Goal: Find specific page/section: Find specific page/section

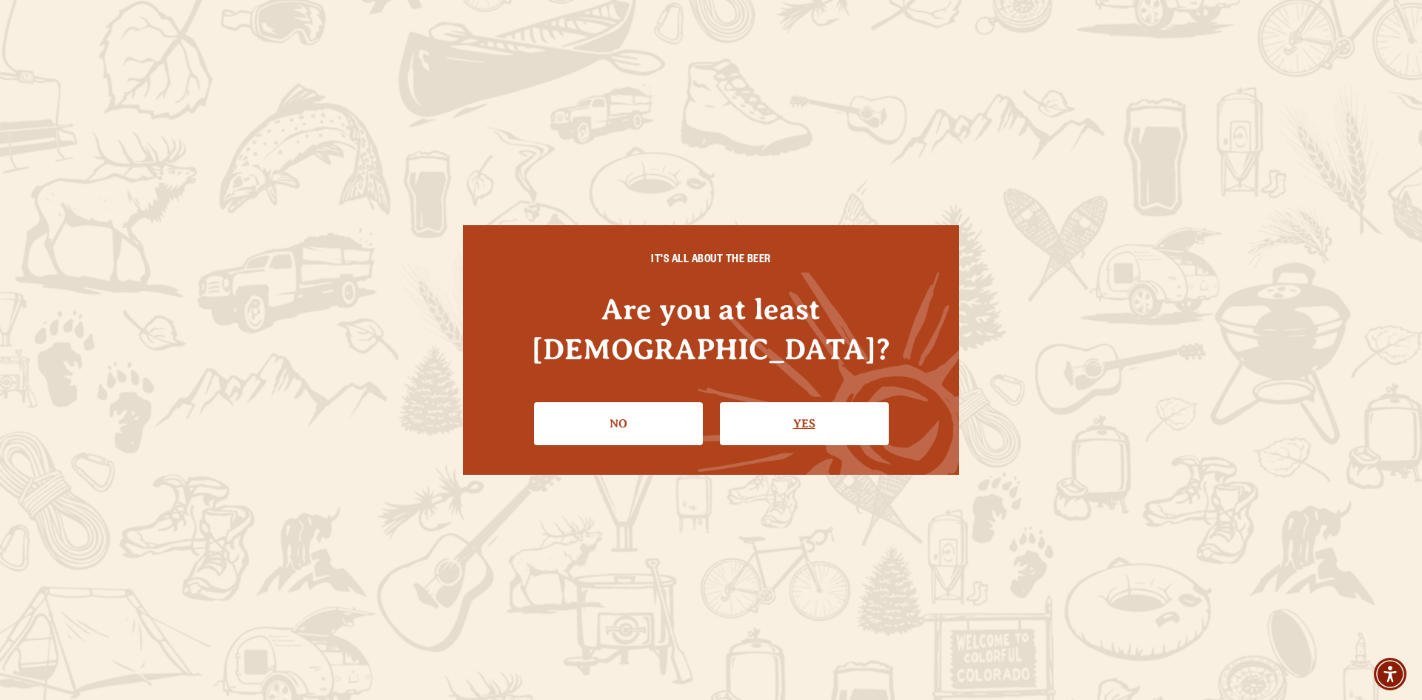
click at [769, 404] on link "Yes" at bounding box center [804, 423] width 169 height 43
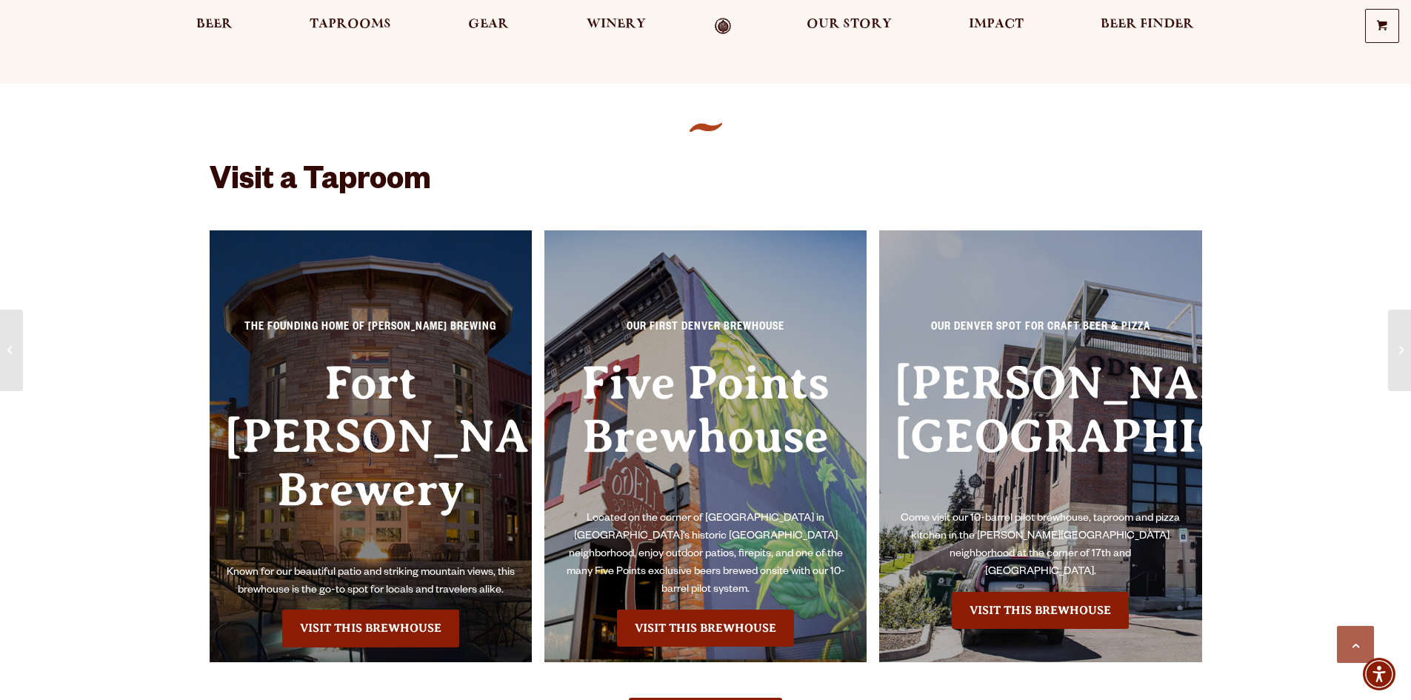
scroll to position [889, 0]
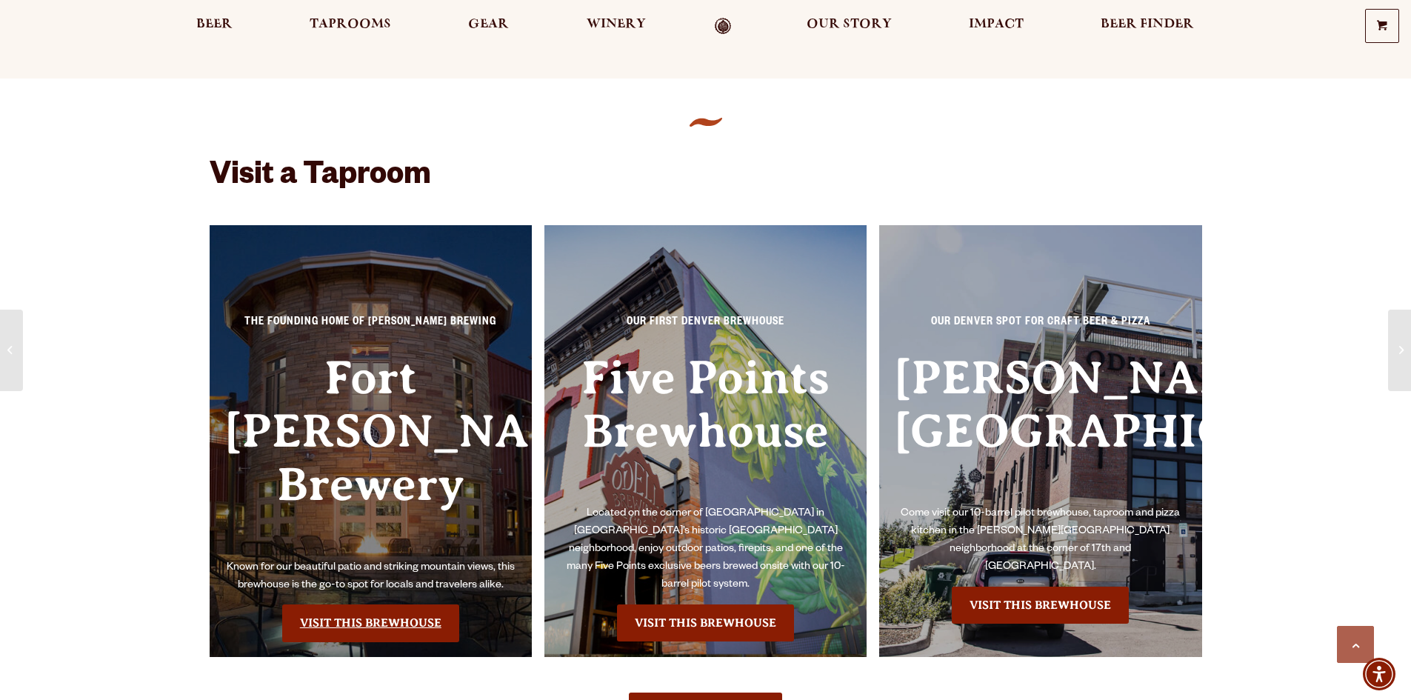
click at [383, 604] on link "Visit this Brewhouse" at bounding box center [370, 622] width 177 height 37
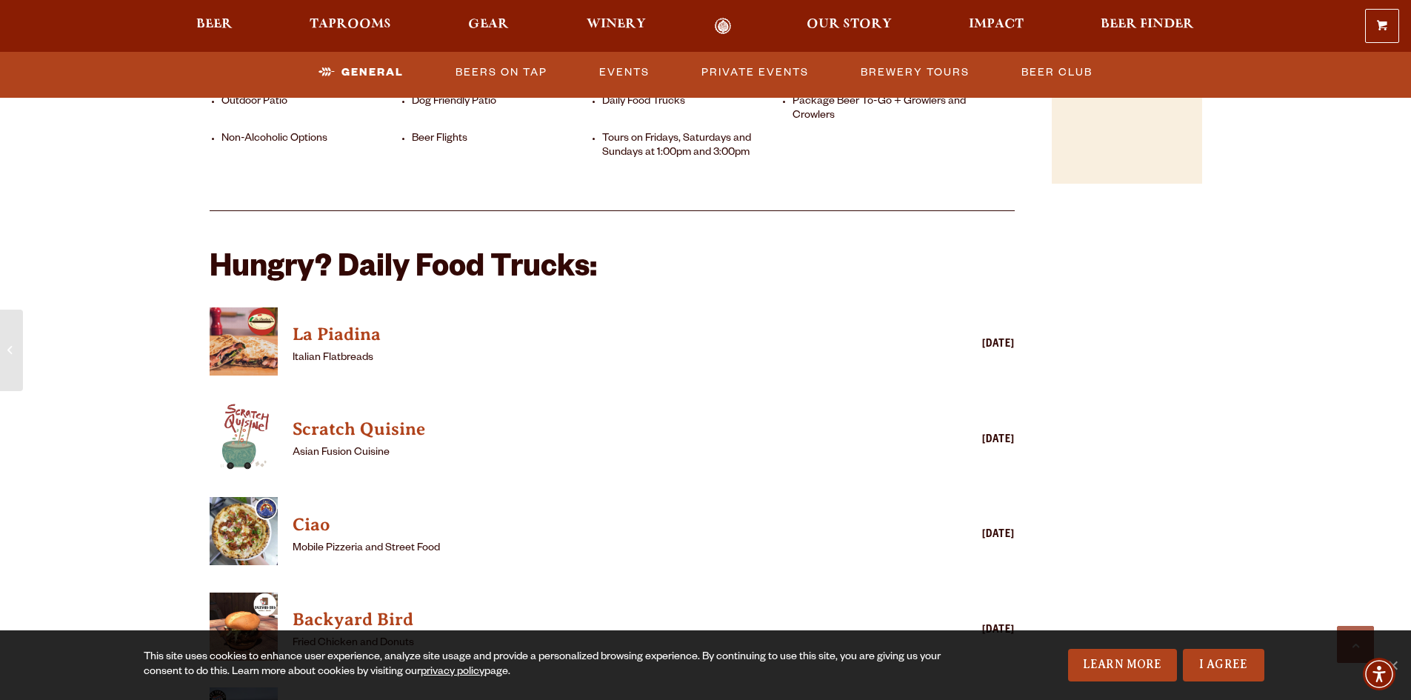
scroll to position [1407, 0]
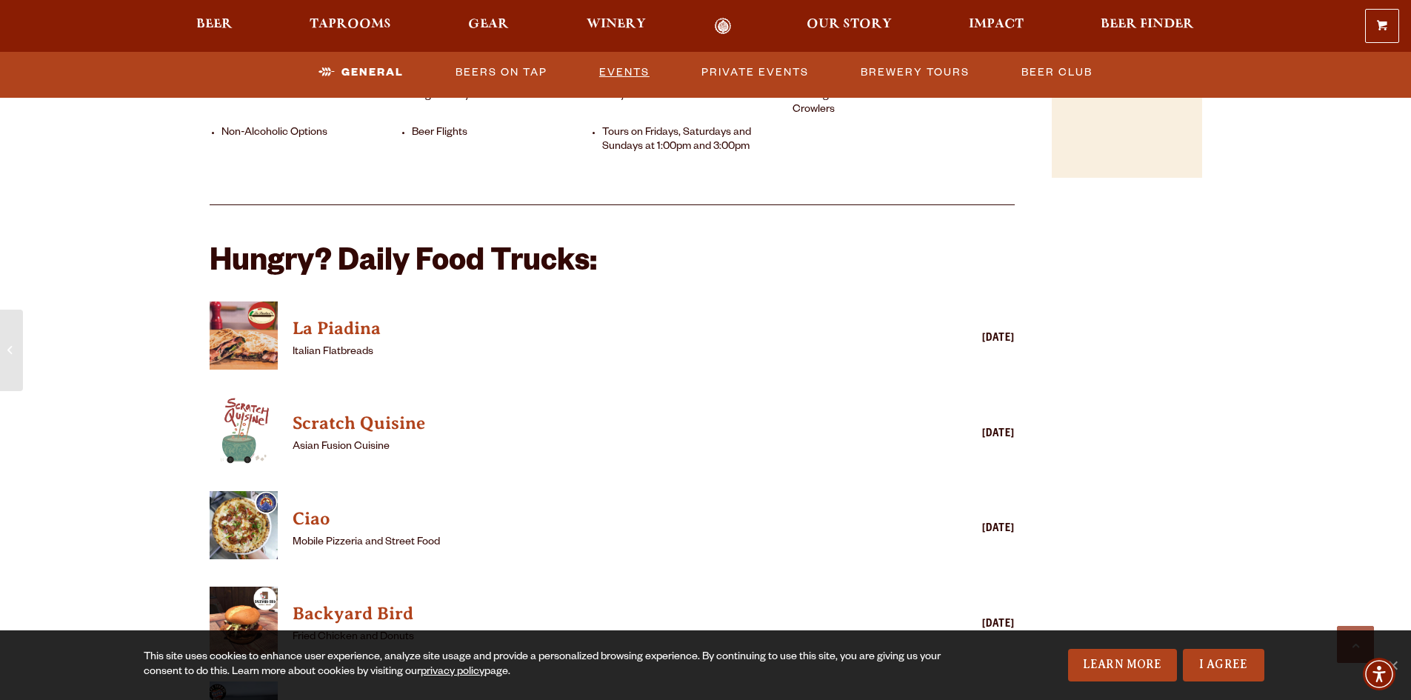
click at [610, 74] on link "Events" at bounding box center [624, 73] width 62 height 34
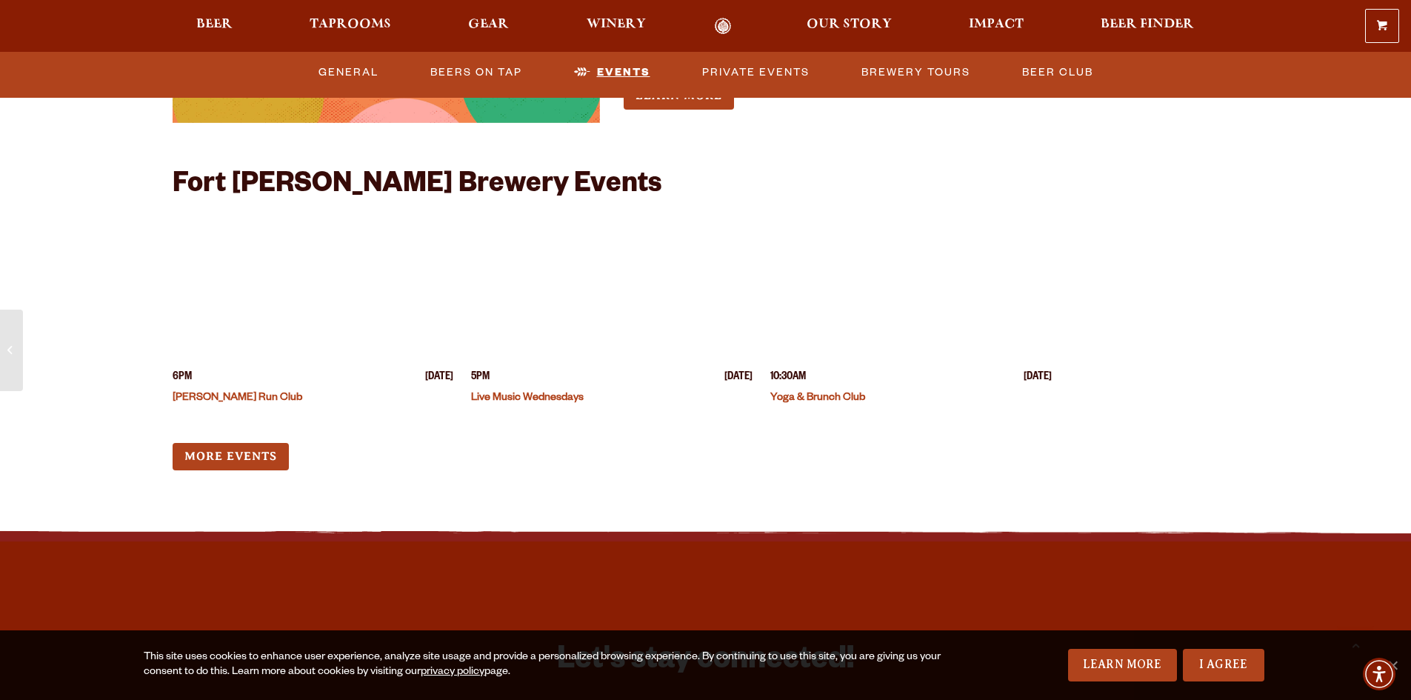
scroll to position [3774, 0]
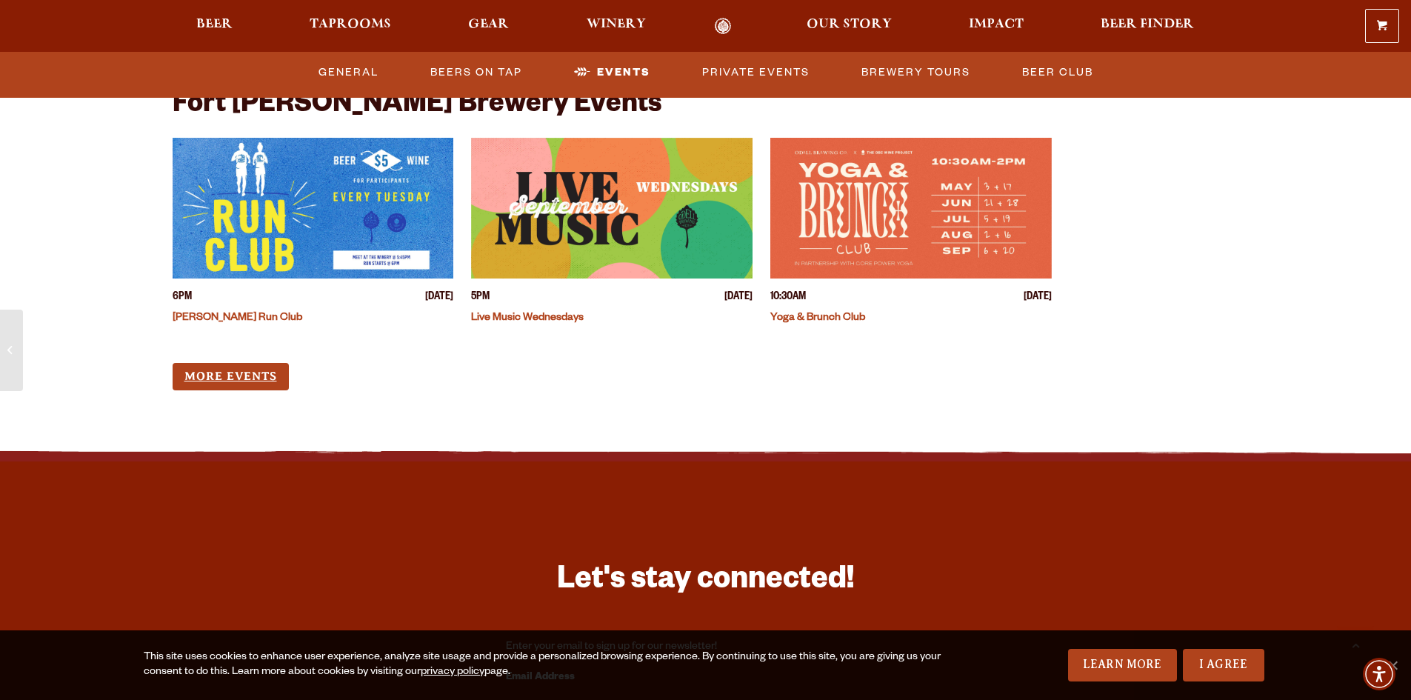
click at [259, 363] on link "More Events" at bounding box center [231, 376] width 116 height 27
